Goal: Task Accomplishment & Management: Use online tool/utility

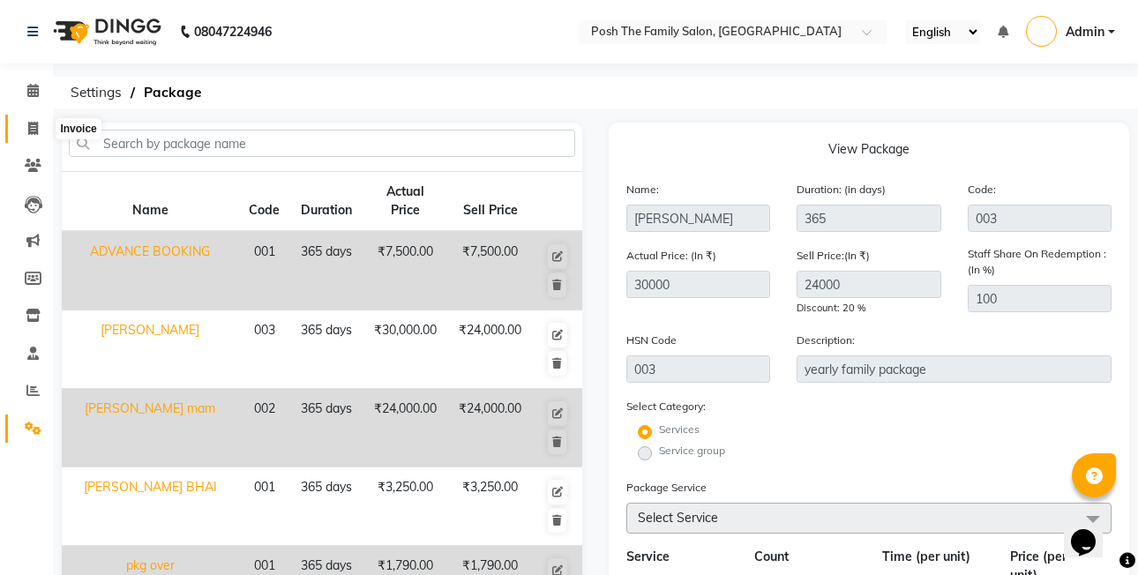
click at [37, 124] on icon at bounding box center [33, 128] width 10 height 13
select select "service"
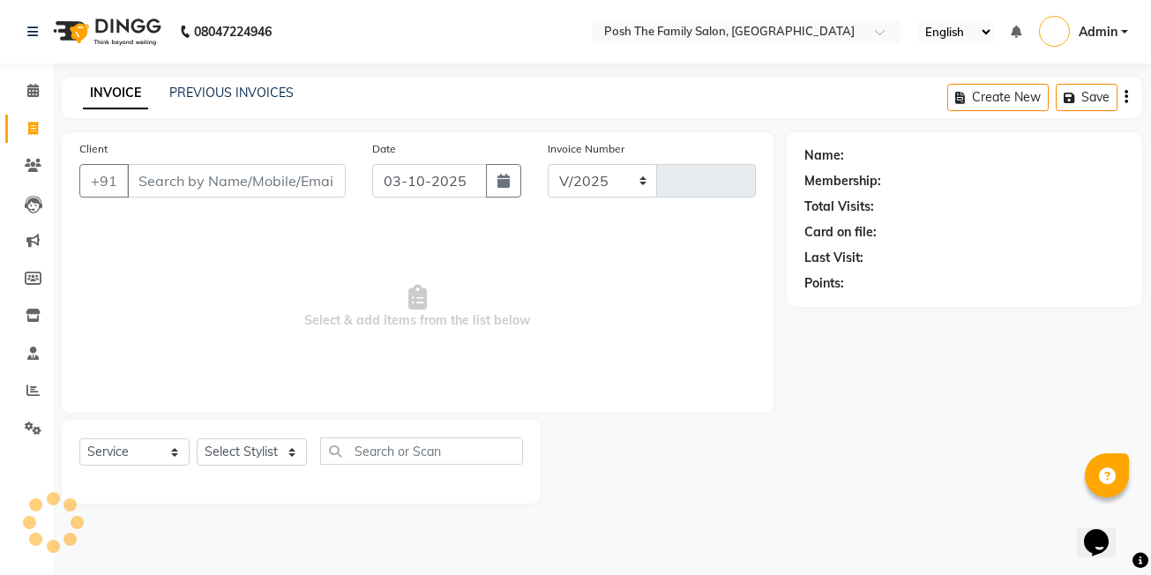
select select "6199"
type input "3135"
click at [260, 90] on link "PREVIOUS INVOICES" at bounding box center [231, 93] width 124 height 16
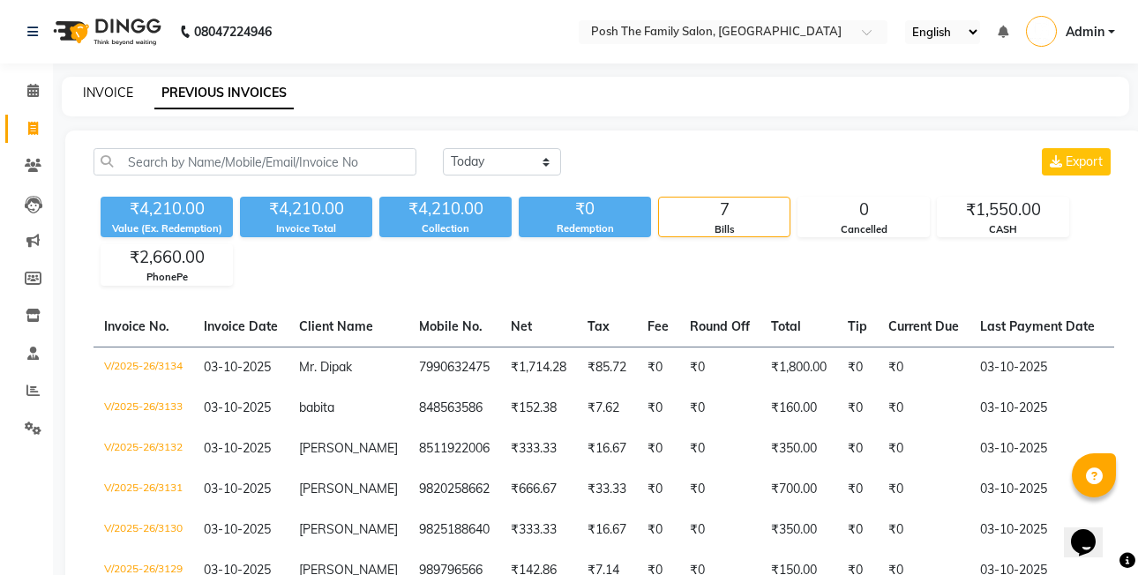
click at [116, 95] on link "INVOICE" at bounding box center [108, 93] width 50 height 16
select select "service"
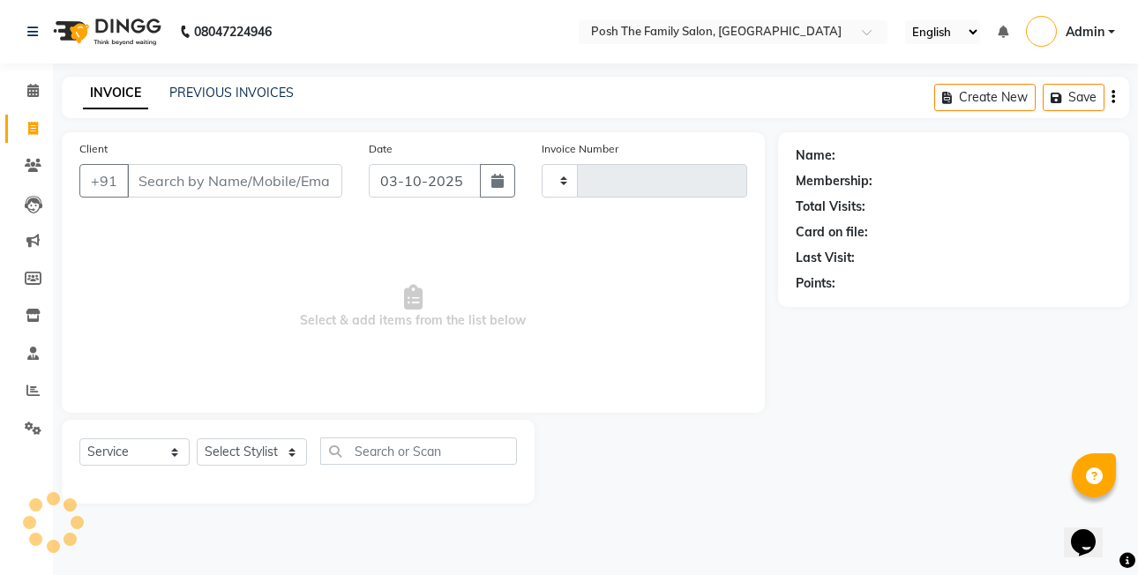
type input "3135"
select select "6199"
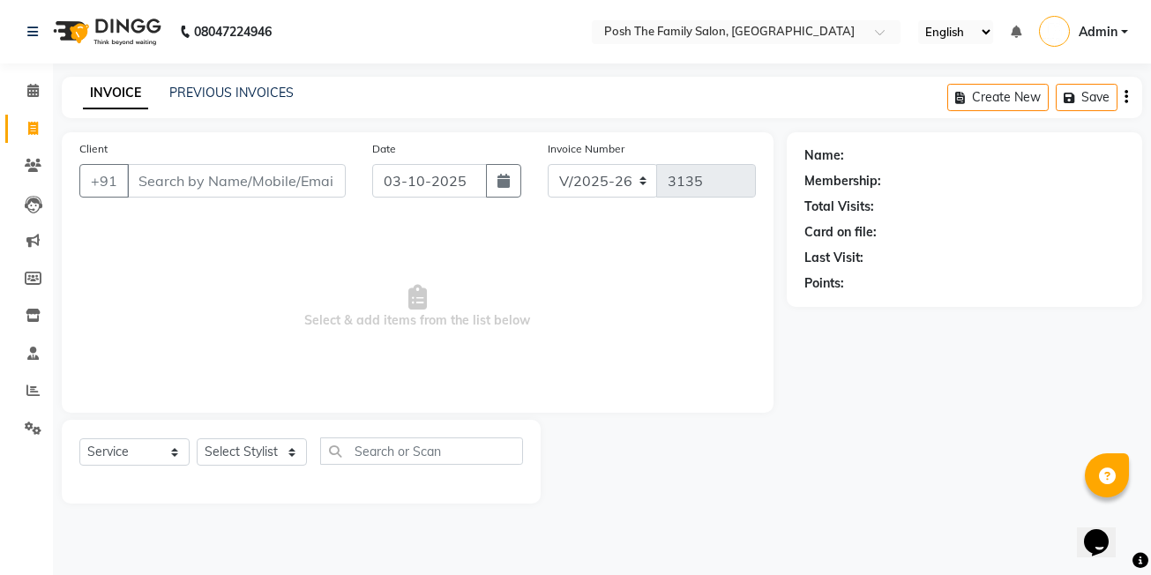
click at [236, 168] on input "Client" at bounding box center [236, 181] width 219 height 34
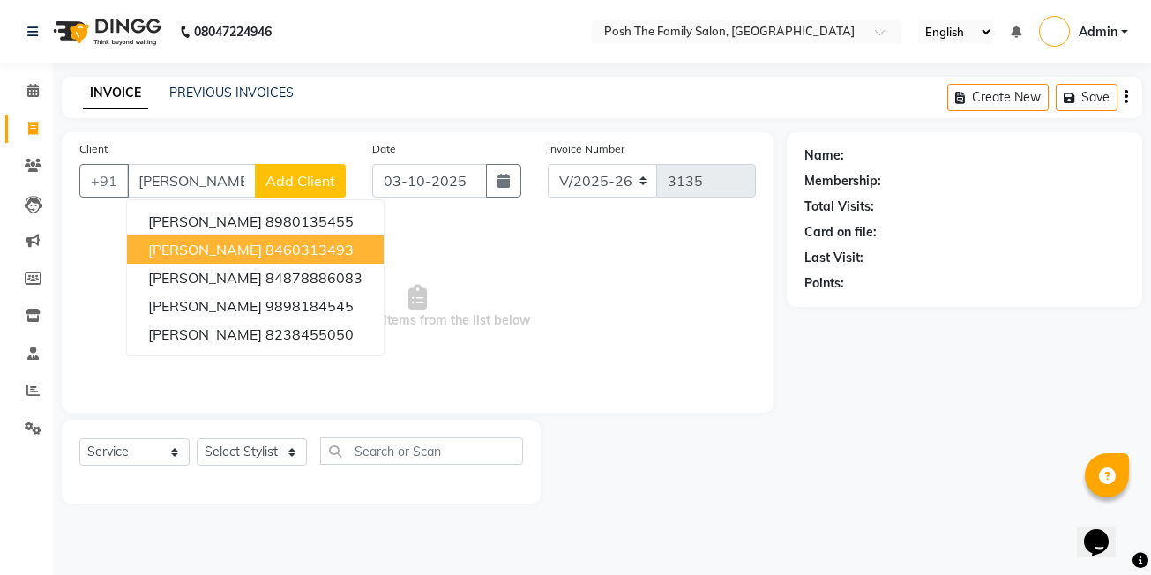
click at [308, 248] on ngb-highlight "8460313493" at bounding box center [309, 250] width 88 height 18
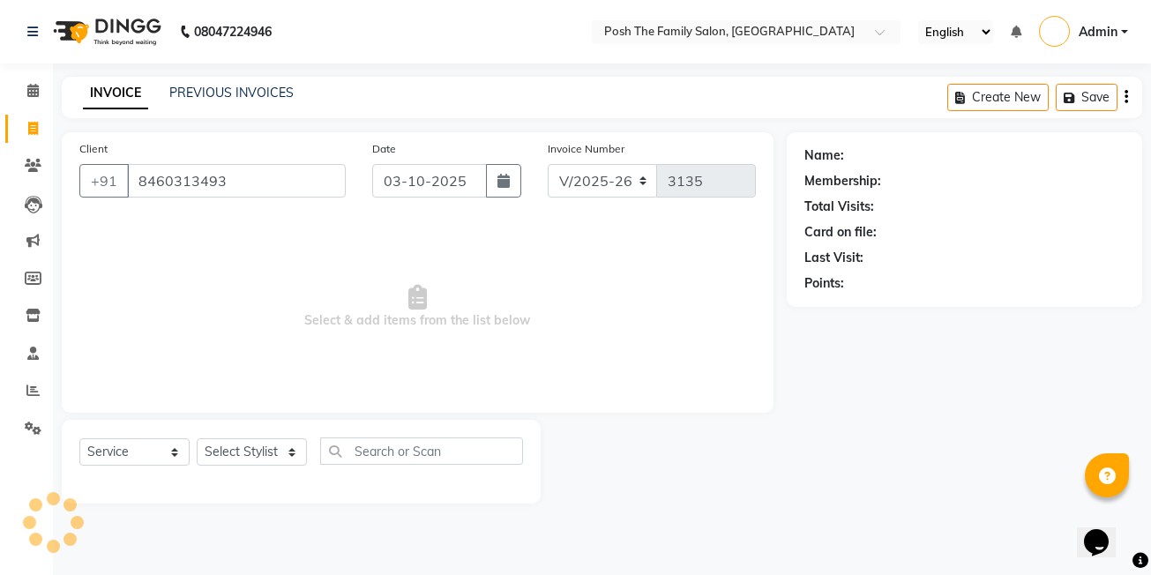
type input "8460313493"
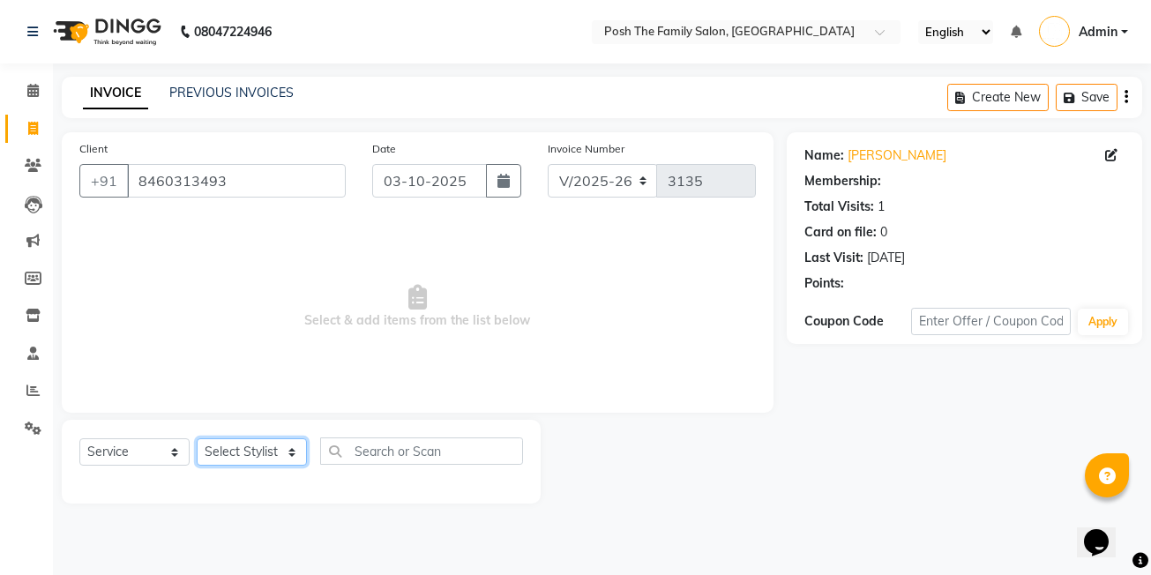
click at [239, 455] on select "Select Stylist [PERSON_NAME] [PERSON_NAME] VRMA [PERSON_NAME] [PERSON_NAME] [PE…" at bounding box center [252, 451] width 110 height 27
select select "53726"
click at [197, 438] on select "Select Stylist [PERSON_NAME] [PERSON_NAME] VRMA [PERSON_NAME] [PERSON_NAME] [PE…" at bounding box center [252, 451] width 110 height 27
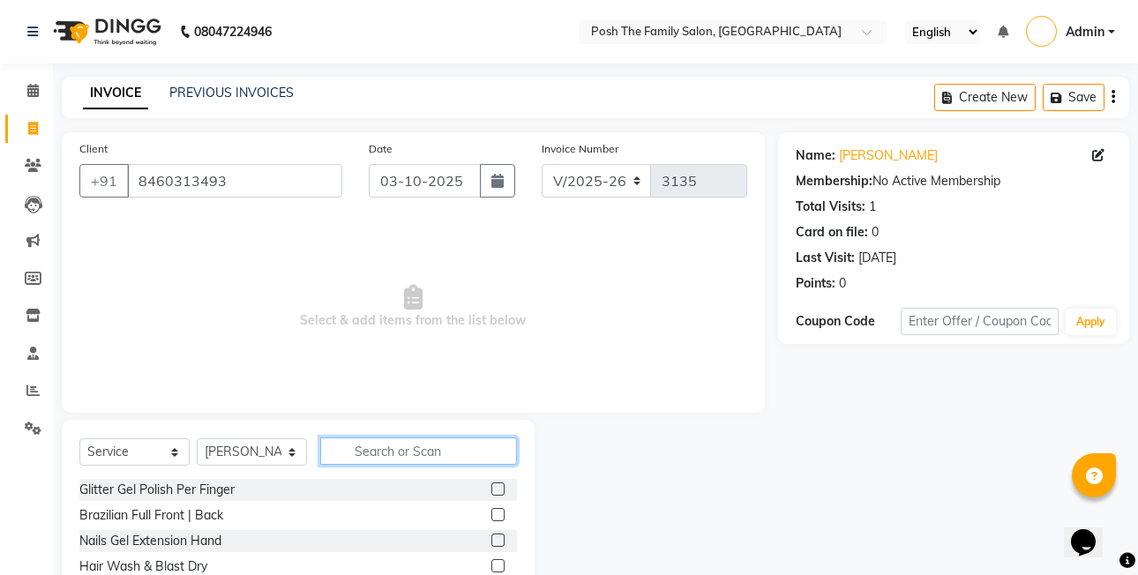
click at [430, 456] on input "text" at bounding box center [418, 450] width 197 height 27
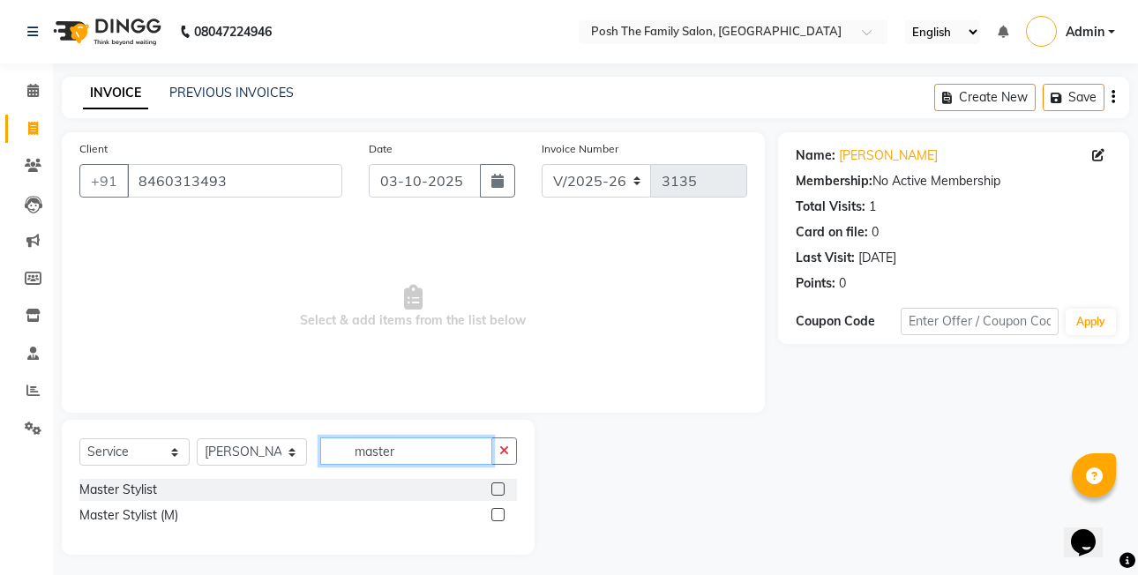
type input "master"
click at [499, 513] on label at bounding box center [497, 514] width 13 height 13
click at [499, 513] on input "checkbox" at bounding box center [496, 515] width 11 height 11
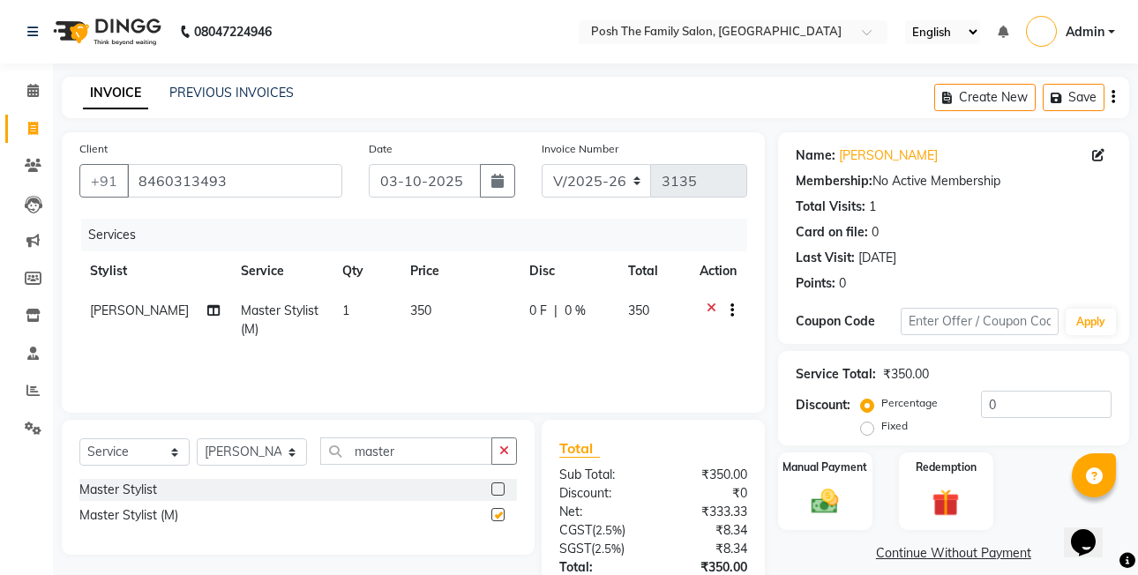
checkbox input "false"
click at [465, 460] on input "master" at bounding box center [406, 450] width 172 height 27
type input "m"
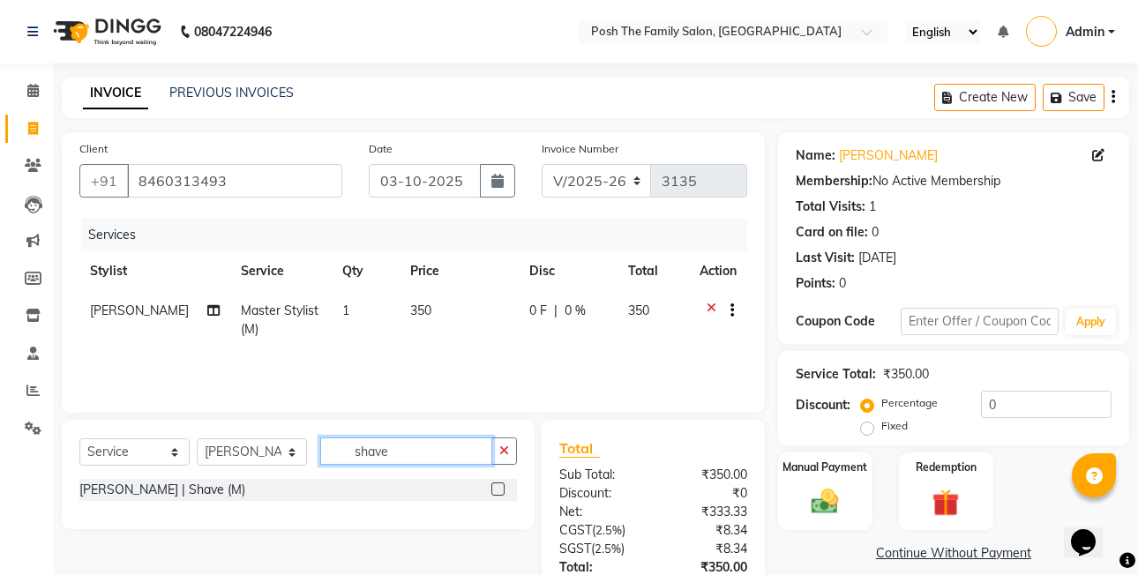
type input "shave"
click at [500, 488] on label at bounding box center [497, 488] width 13 height 13
click at [500, 488] on input "checkbox" at bounding box center [496, 489] width 11 height 11
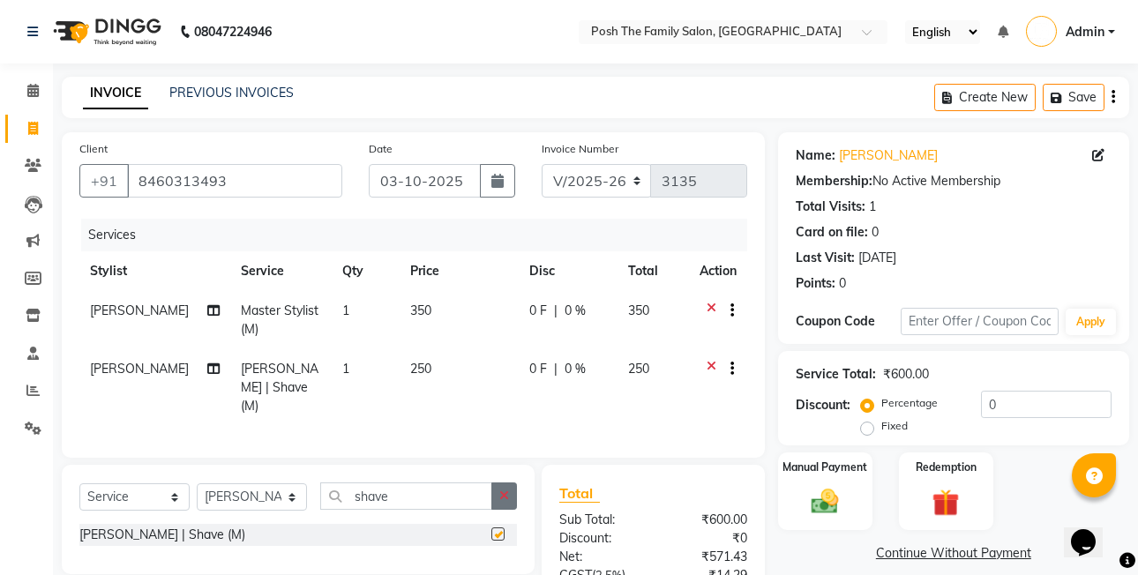
scroll to position [170, 0]
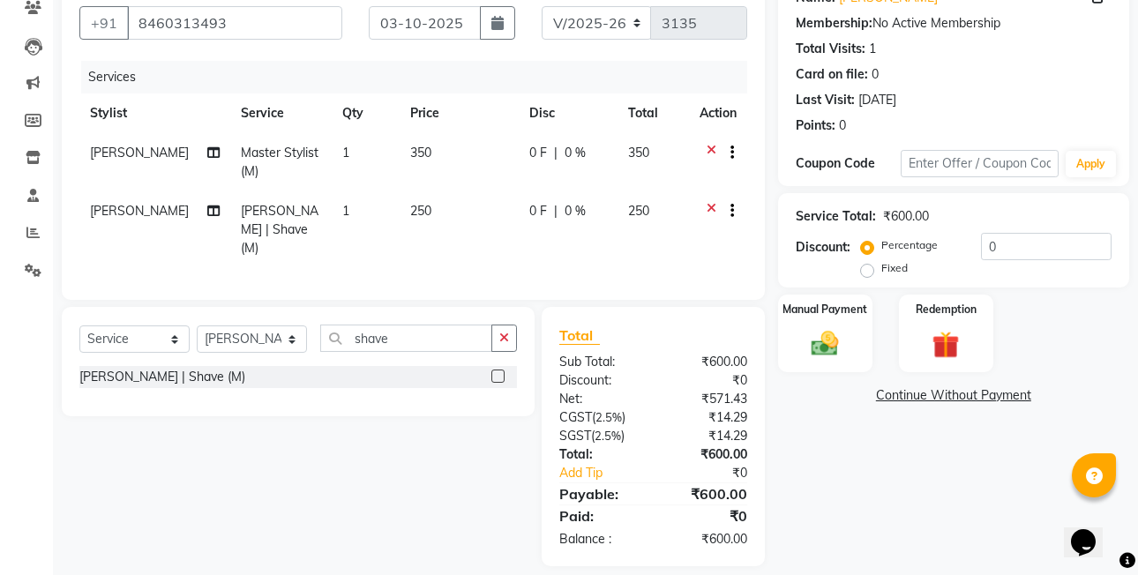
checkbox input "false"
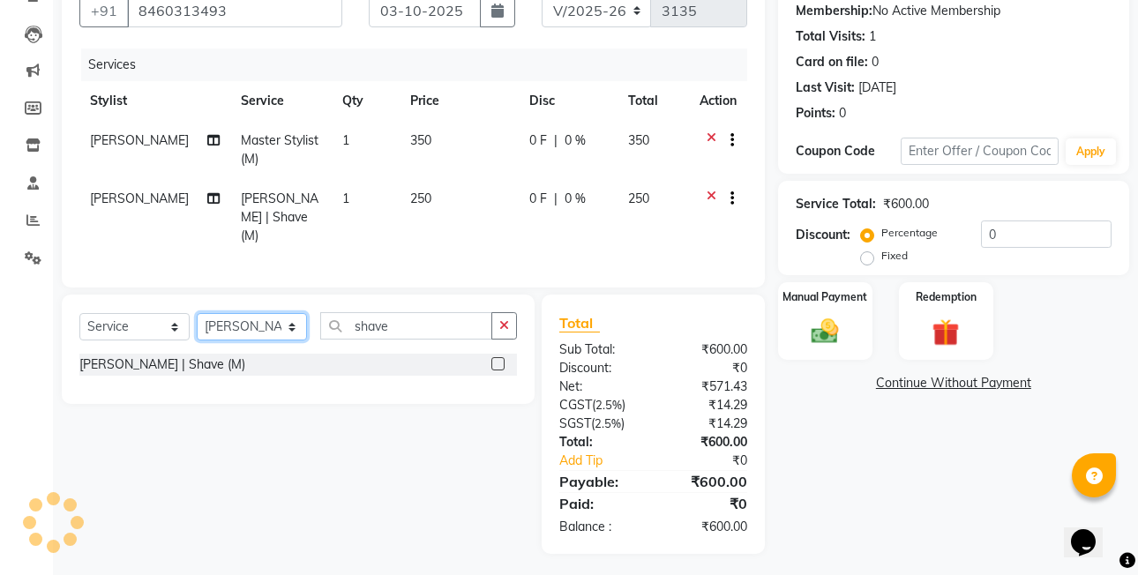
click at [273, 327] on select "Select Stylist [PERSON_NAME] [PERSON_NAME] VRMA [PERSON_NAME] [PERSON_NAME] [PE…" at bounding box center [252, 326] width 110 height 27
select select "71170"
click at [197, 313] on select "Select Stylist [PERSON_NAME] [PERSON_NAME] VRMA [PERSON_NAME] [PERSON_NAME] [PE…" at bounding box center [252, 326] width 110 height 27
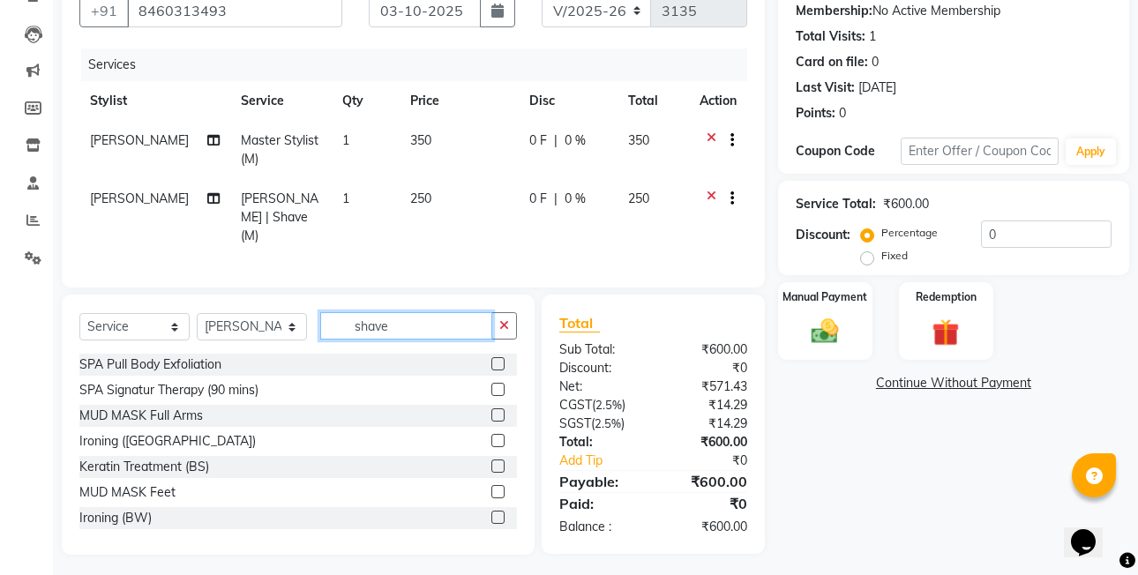
drag, startPoint x: 445, startPoint y: 332, endPoint x: 465, endPoint y: 276, distance: 58.9
click at [445, 323] on input "shave" at bounding box center [406, 325] width 172 height 27
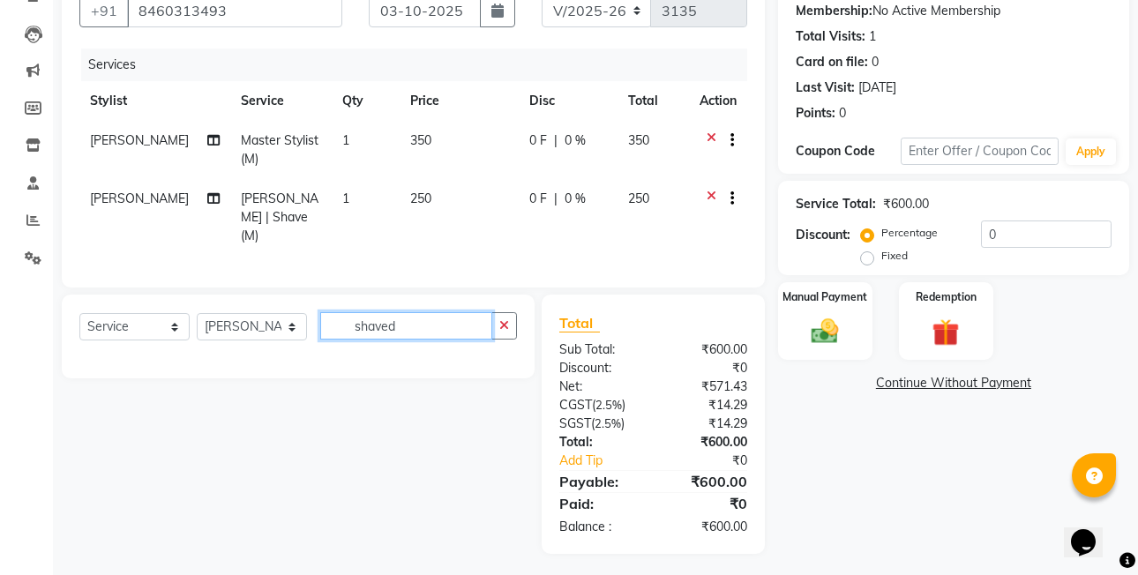
type input "shave"
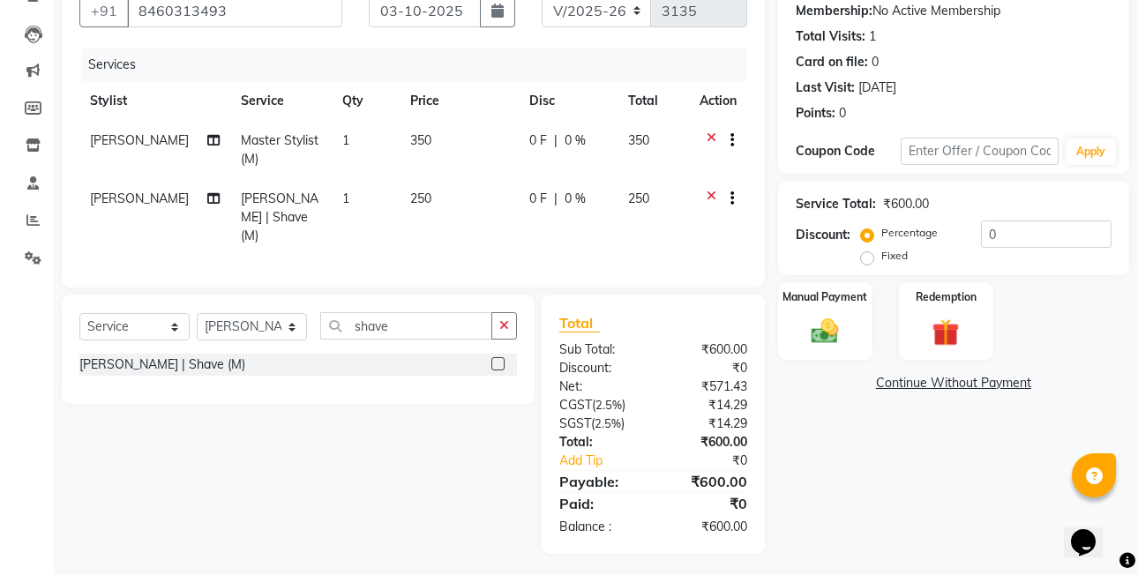
click at [494, 357] on label at bounding box center [497, 363] width 13 height 13
click at [494, 359] on input "checkbox" at bounding box center [496, 364] width 11 height 11
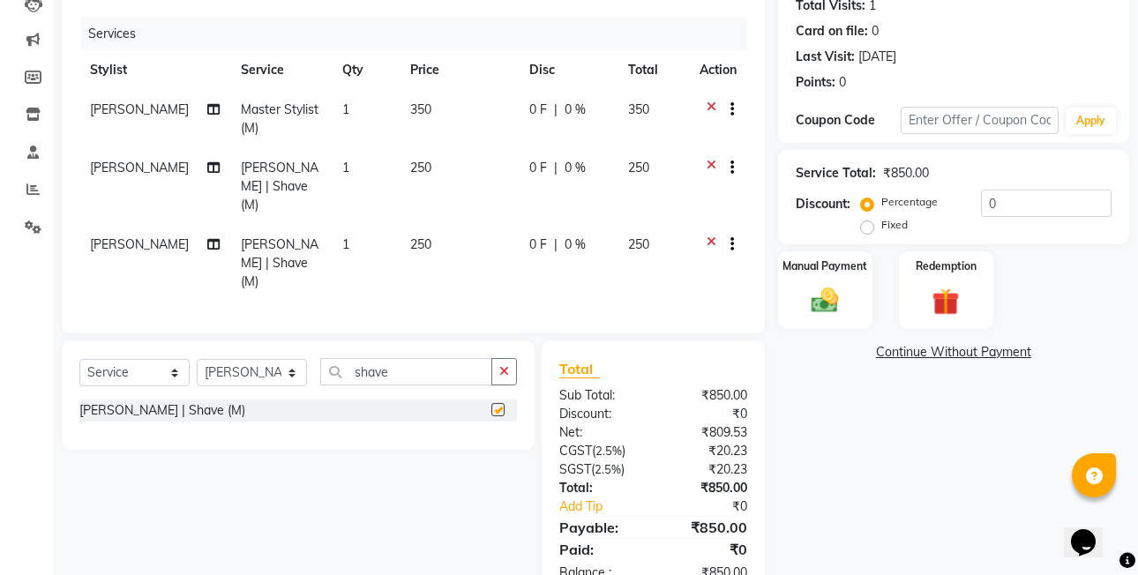
scroll to position [228, 0]
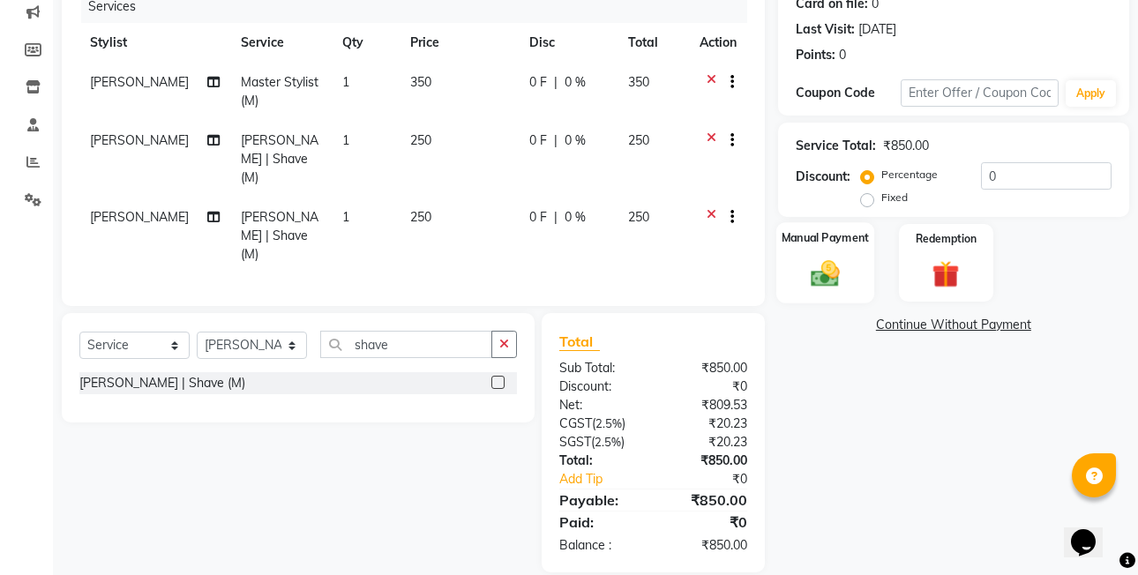
checkbox input "false"
click at [881, 202] on label "Fixed" at bounding box center [894, 198] width 26 height 16
click at [867, 202] on input "Fixed" at bounding box center [870, 197] width 12 height 12
radio input "true"
click at [858, 234] on label "Manual Payment" at bounding box center [825, 237] width 88 height 17
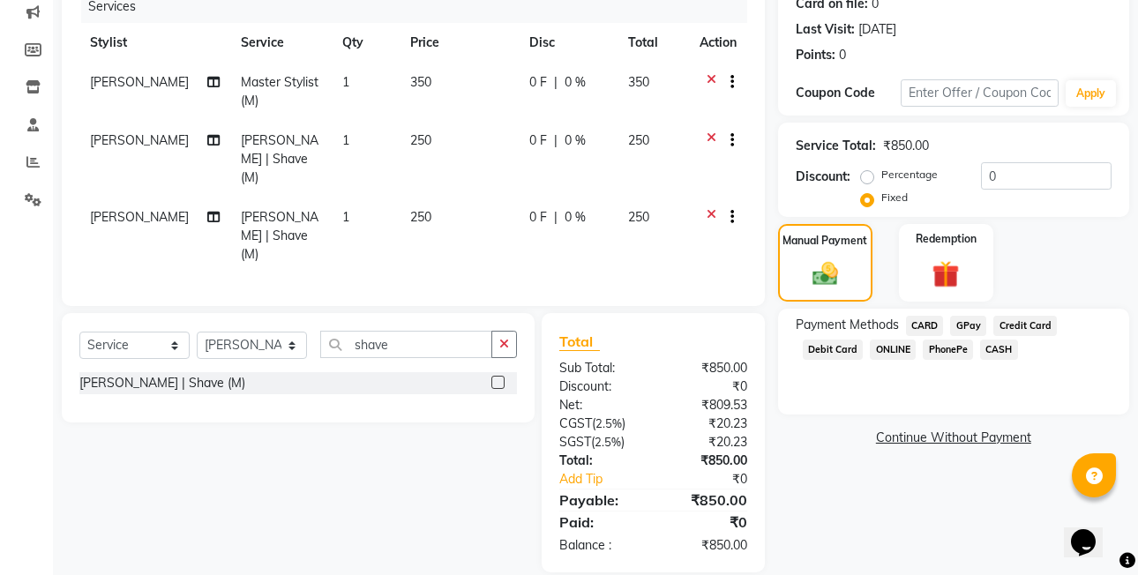
click at [994, 350] on span "CASH" at bounding box center [999, 350] width 38 height 20
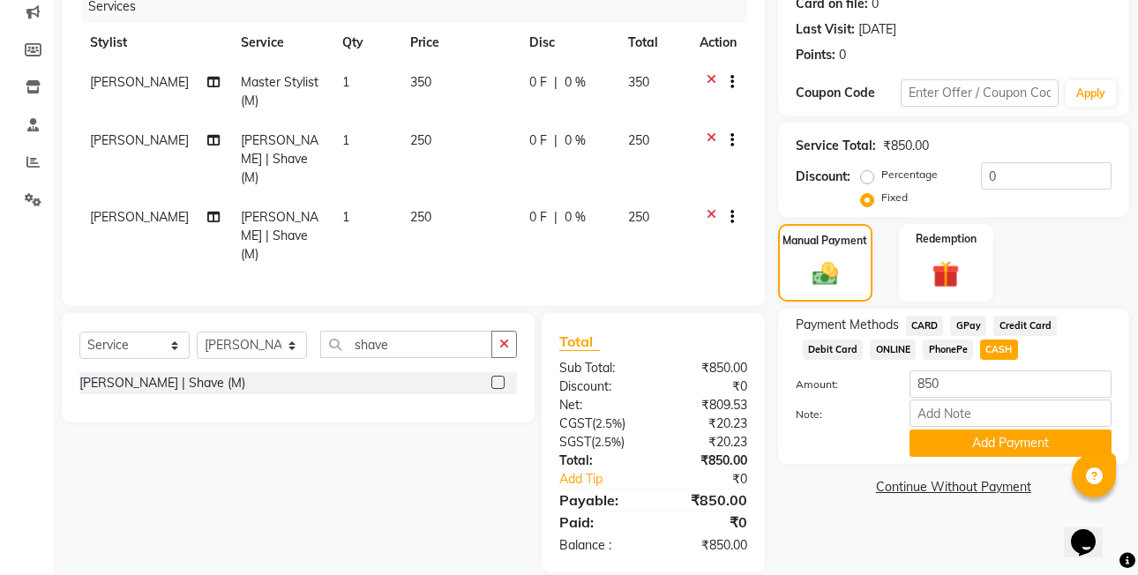
click at [1006, 471] on div "Name: [PERSON_NAME] Membership: No Active Membership Total Visits: 1 Card on fi…" at bounding box center [960, 238] width 364 height 669
click at [1014, 443] on button "Add Payment" at bounding box center [1010, 443] width 202 height 27
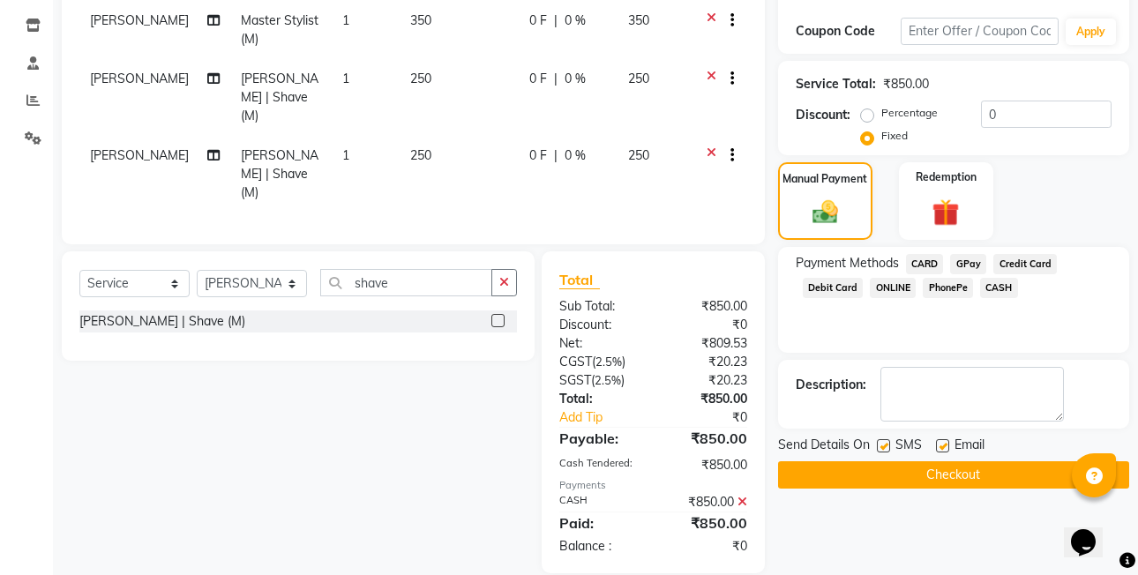
scroll to position [291, 0]
click at [1008, 460] on button "Checkout" at bounding box center [953, 473] width 351 height 27
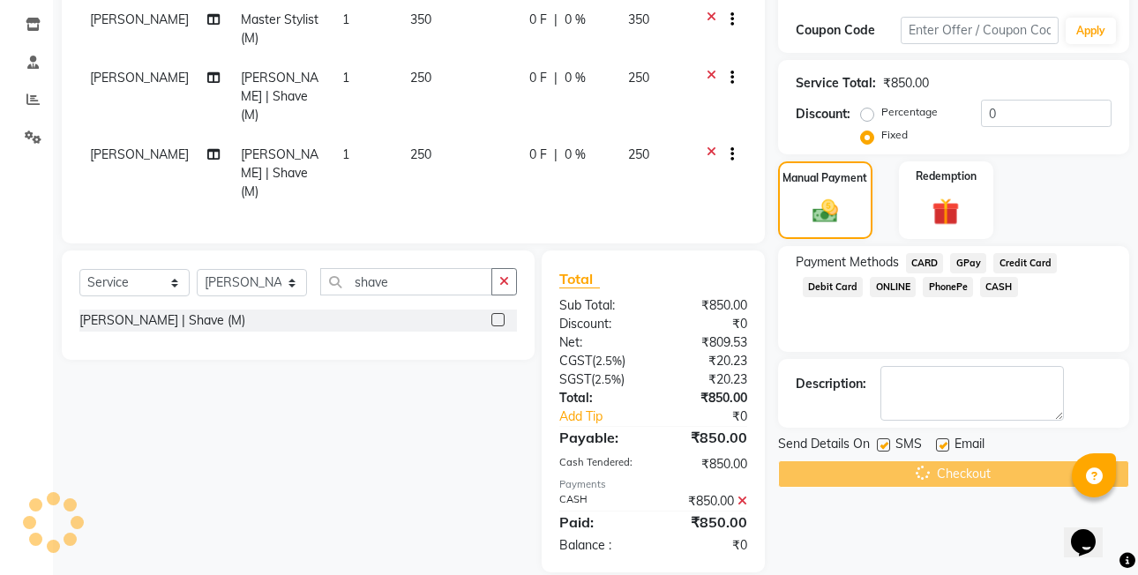
click at [226, 399] on div "Select Service Product Membership Package Voucher Prepaid Gift Card Select Styl…" at bounding box center [292, 412] width 486 height 322
click at [978, 473] on div "Checkout" at bounding box center [953, 473] width 351 height 27
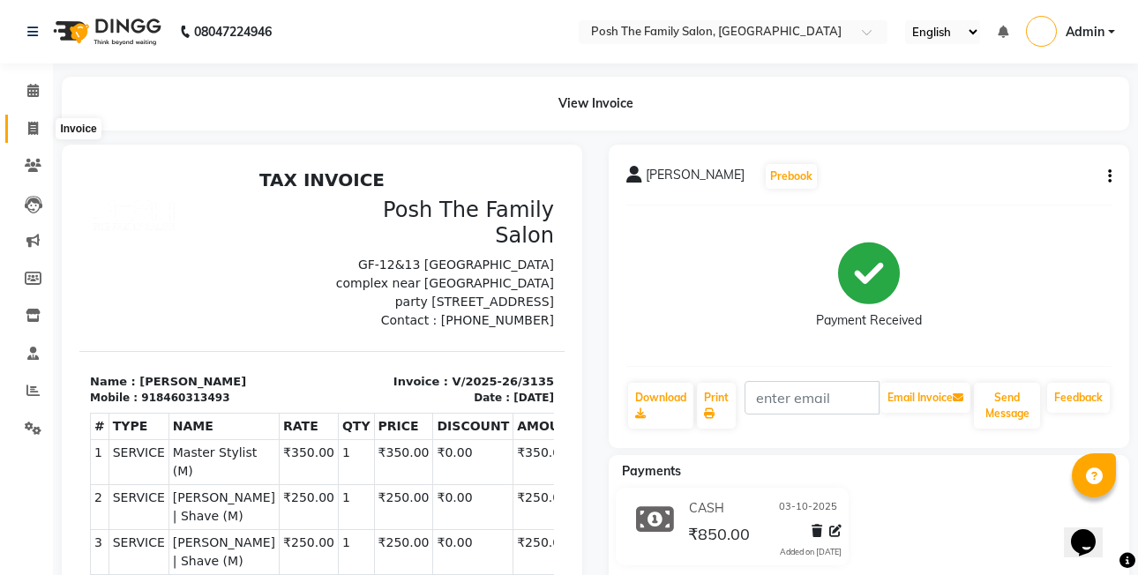
click at [34, 132] on icon at bounding box center [33, 128] width 10 height 13
select select "service"
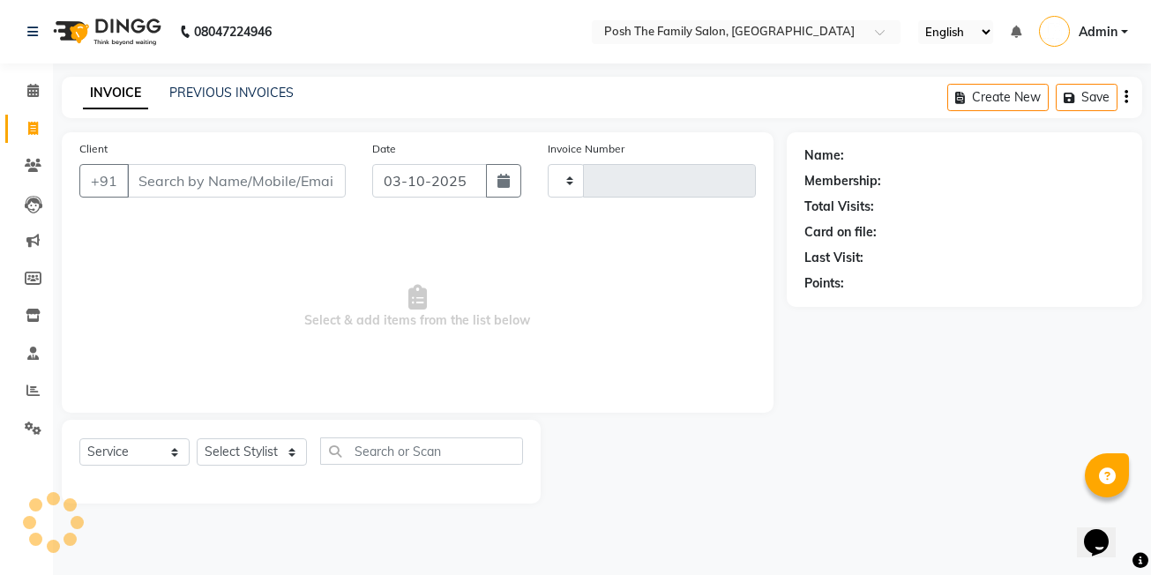
type input "3136"
select select "6199"
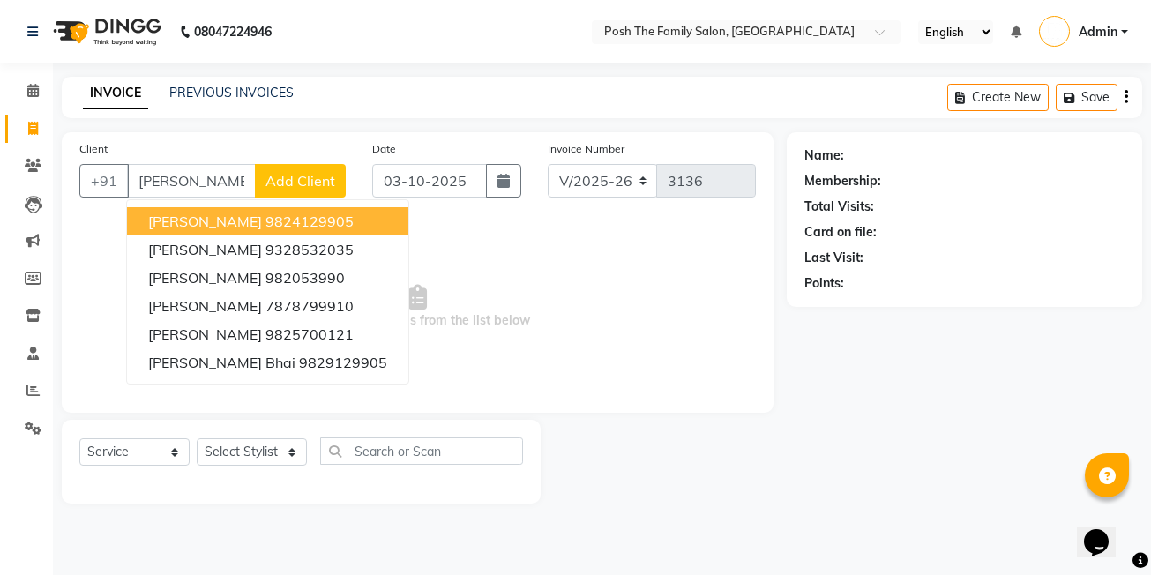
click at [310, 221] on ngb-highlight "9824129905" at bounding box center [309, 222] width 88 height 18
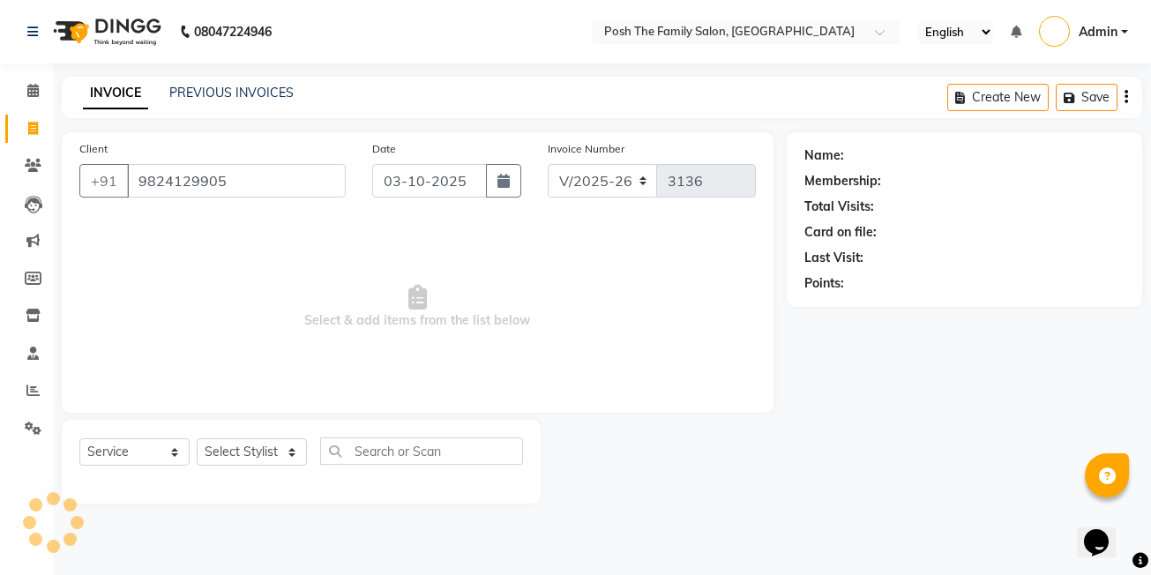
type input "9824129905"
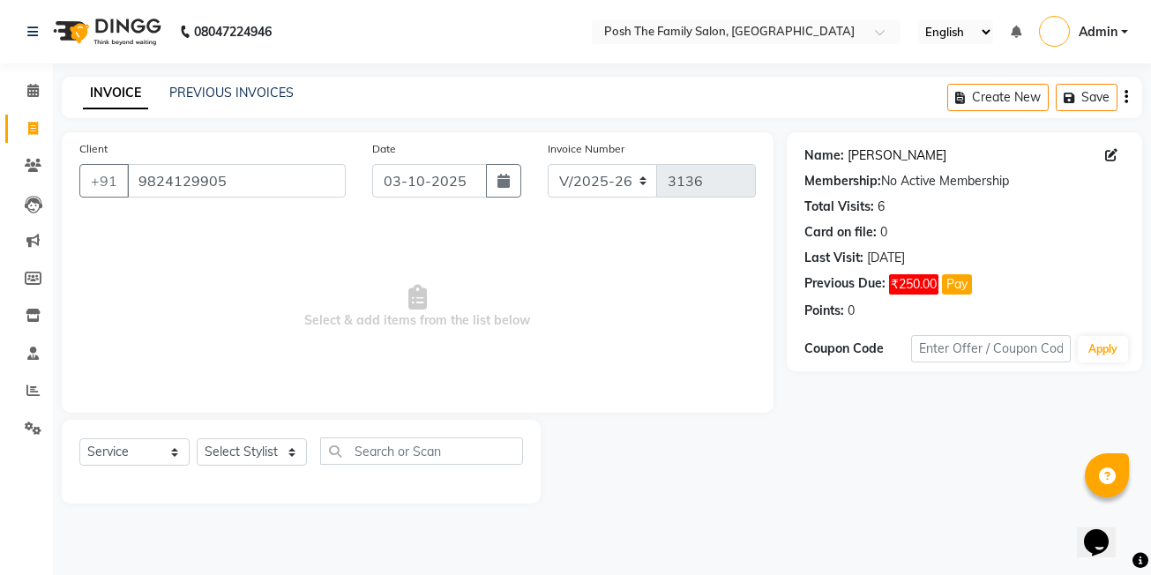
click at [864, 154] on link "[PERSON_NAME]" at bounding box center [897, 155] width 99 height 19
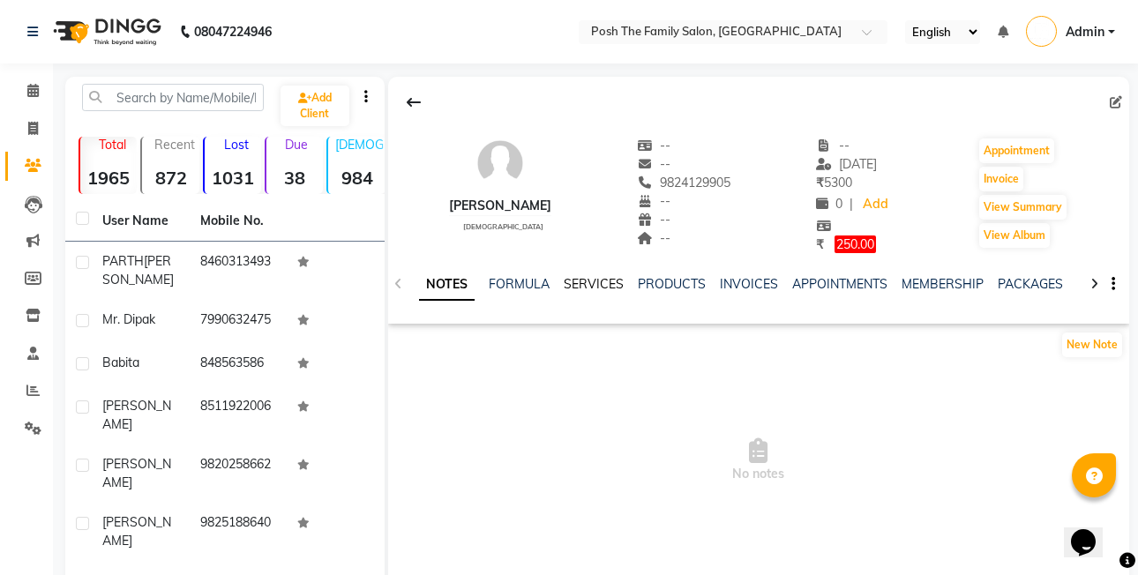
click at [598, 291] on link "SERVICES" at bounding box center [594, 284] width 60 height 16
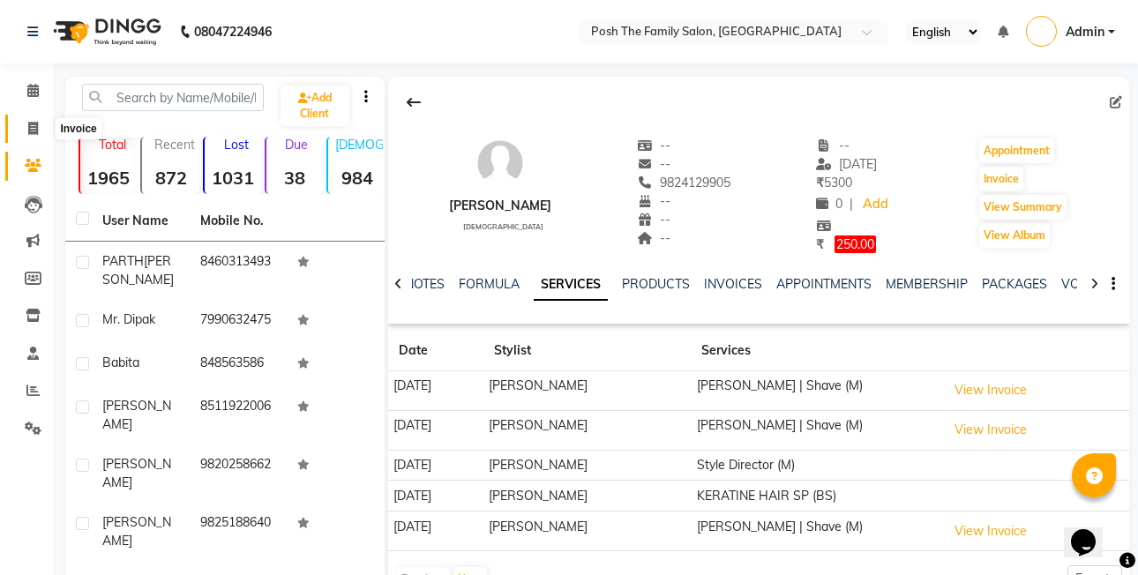
click at [33, 127] on icon at bounding box center [33, 128] width 10 height 13
select select "service"
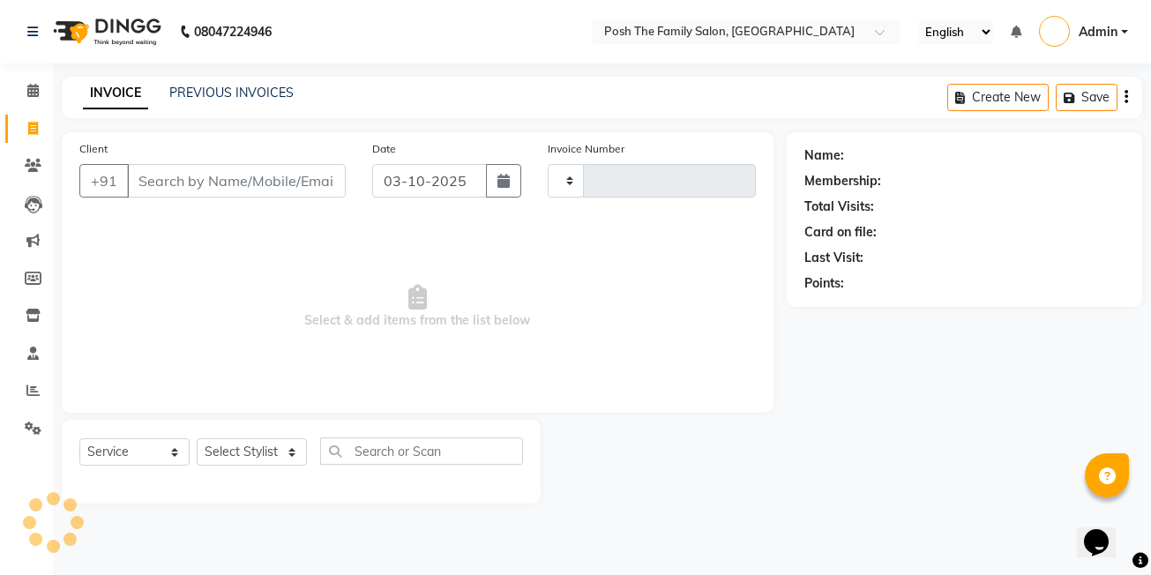
type input "3136"
select select "6199"
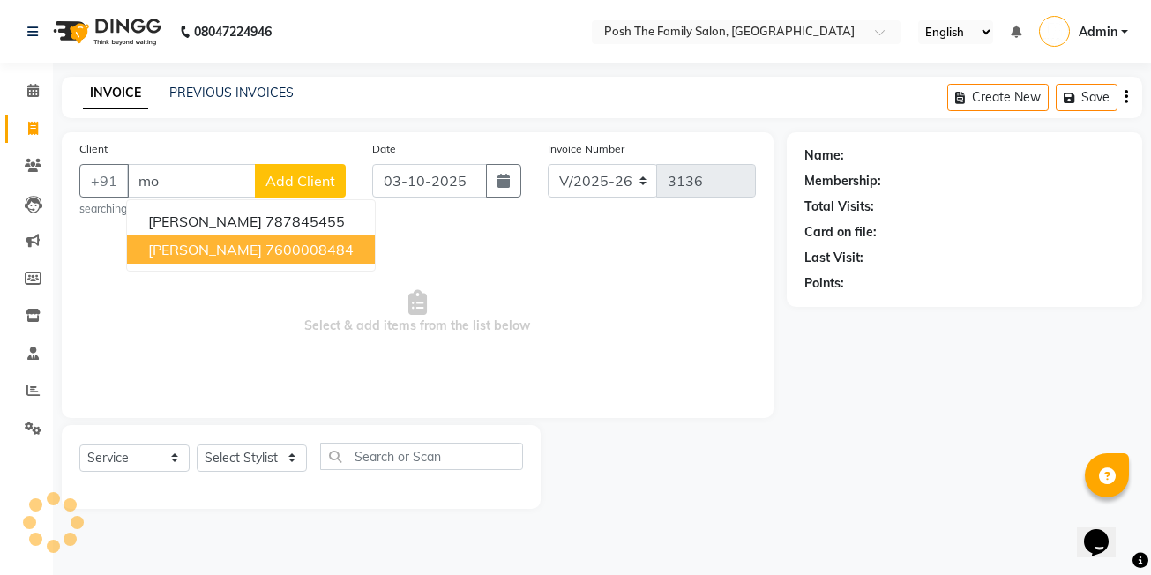
type input "m"
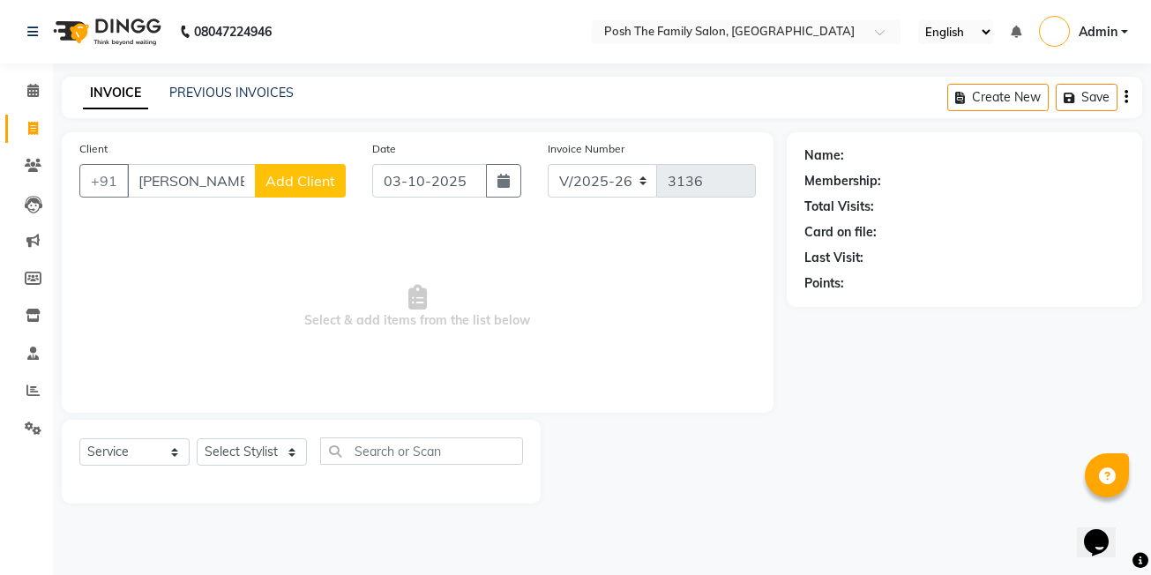
type input "raj ko nmm"
